Goal: Find specific page/section: Find specific page/section

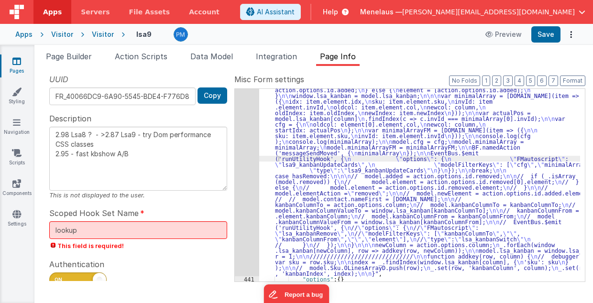
scroll to position [410, 0]
